Goal: Find specific page/section: Find specific page/section

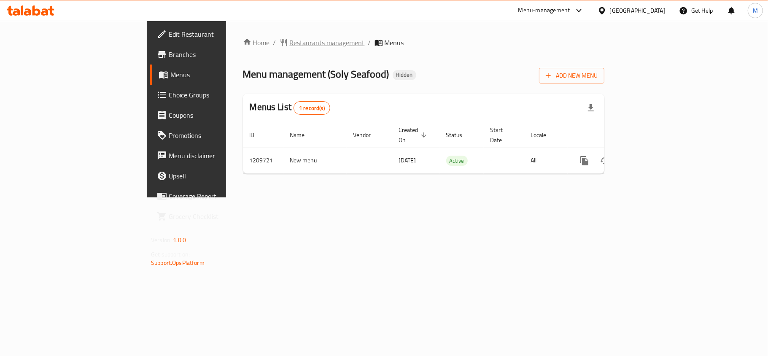
click at [290, 41] on span "Restaurants management" at bounding box center [327, 43] width 75 height 10
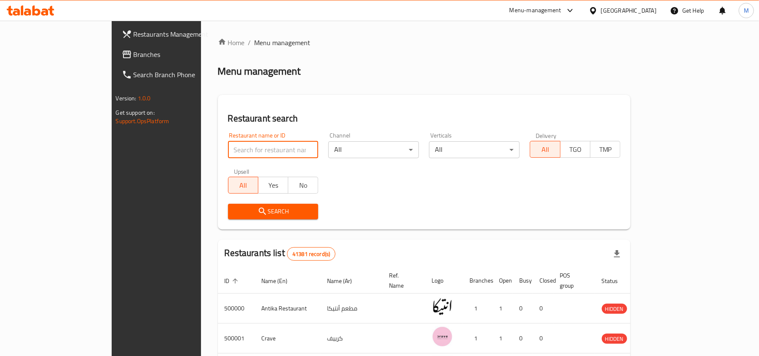
click at [228, 148] on input "search" at bounding box center [273, 149] width 91 height 17
paste input "685052"
type input "685052"
click button "Search" at bounding box center [273, 212] width 91 height 16
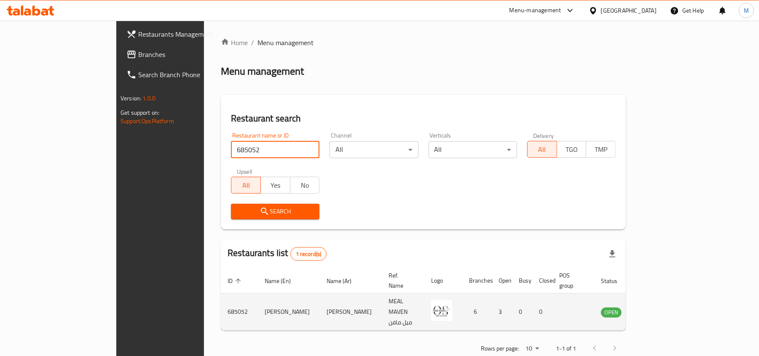
click at [655, 309] on icon "enhanced table" at bounding box center [650, 312] width 9 height 7
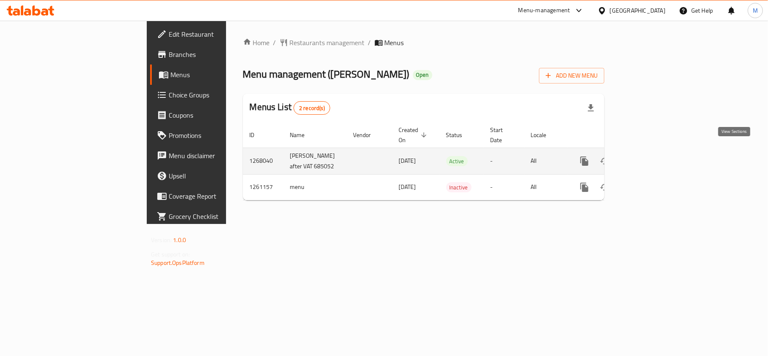
click at [650, 156] on icon "enhanced table" at bounding box center [645, 161] width 10 height 10
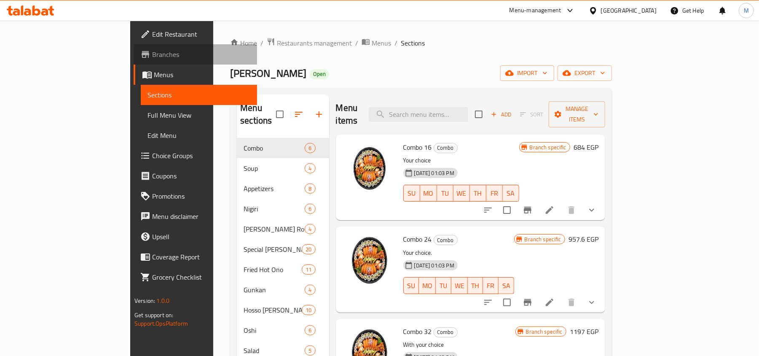
click at [152, 56] on span "Branches" at bounding box center [201, 54] width 98 height 10
